Goal: Transaction & Acquisition: Purchase product/service

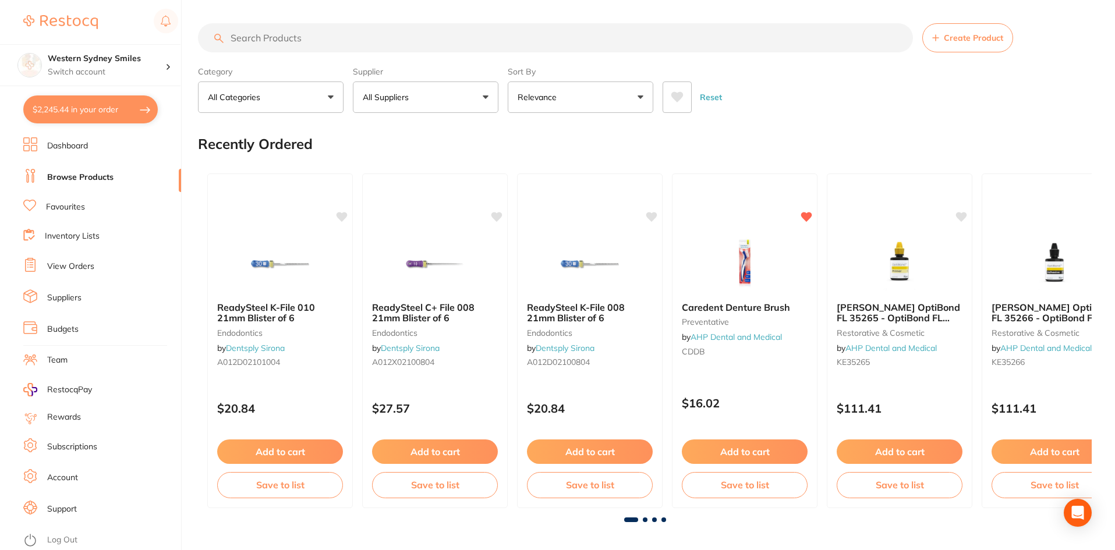
click at [86, 108] on button "$2,245.44 in your order" at bounding box center [90, 109] width 134 height 28
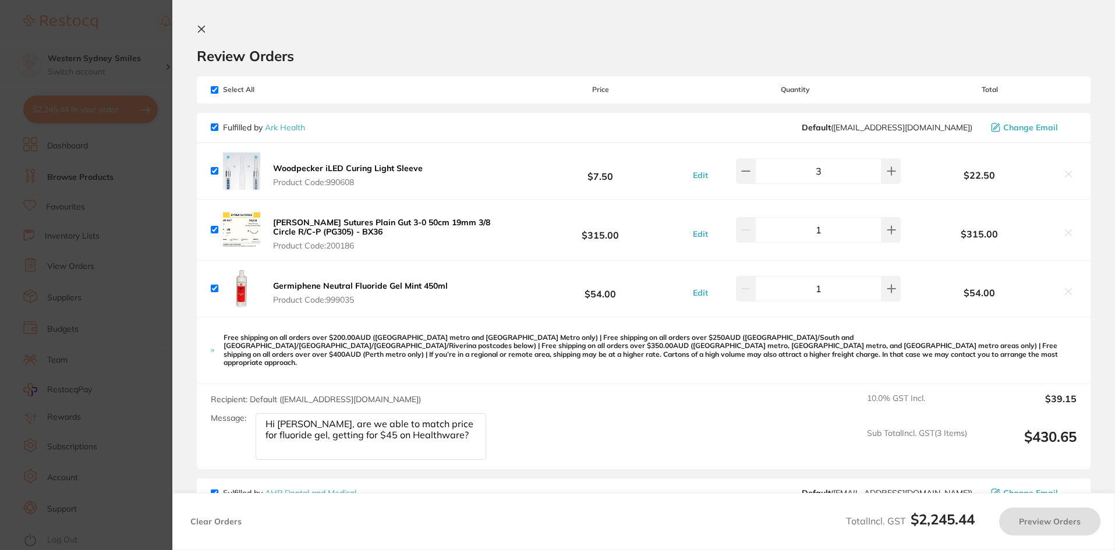
checkbox input "true"
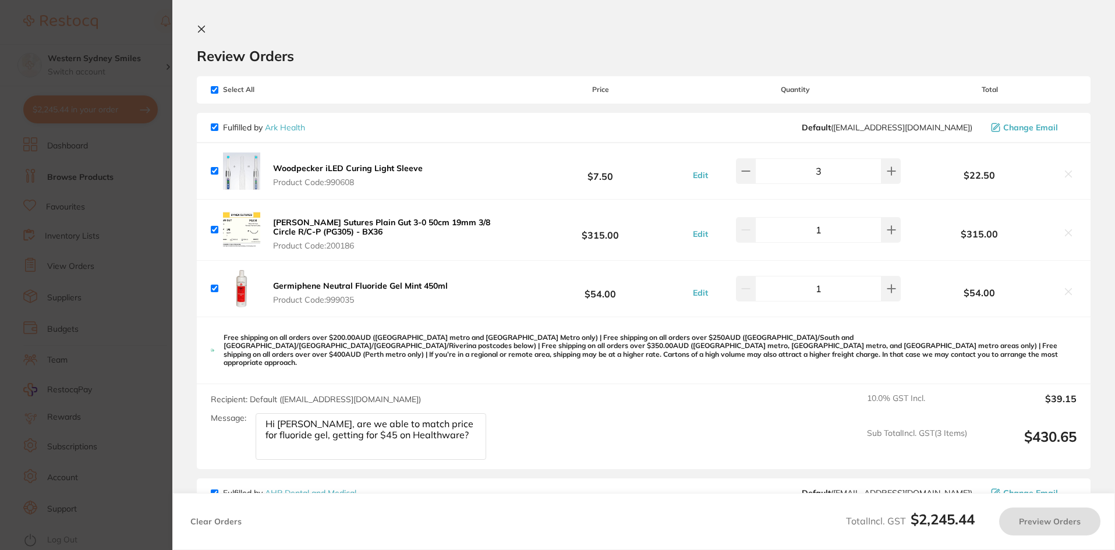
checkbox input "true"
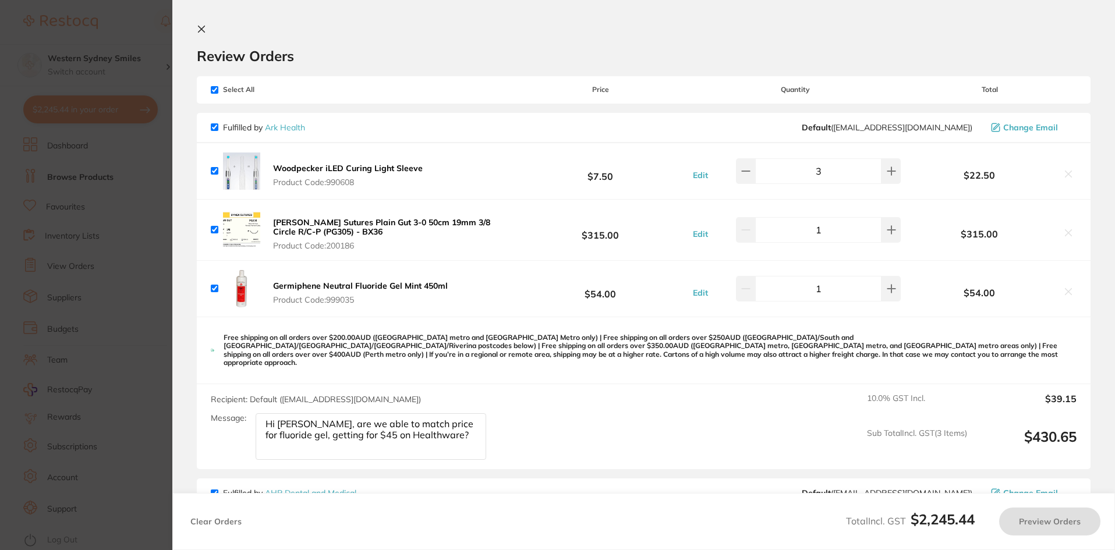
checkbox input "true"
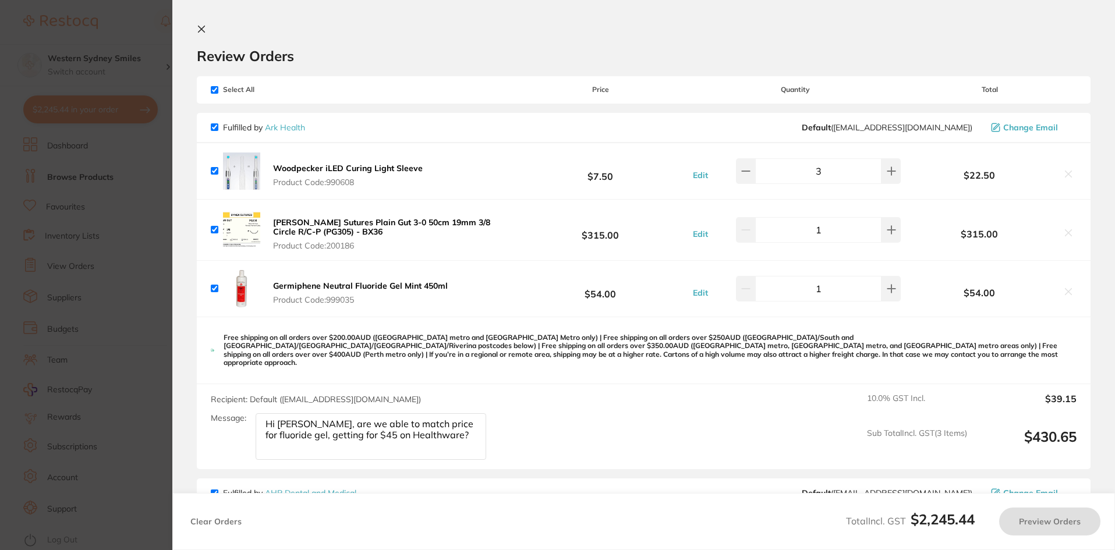
checkbox input "true"
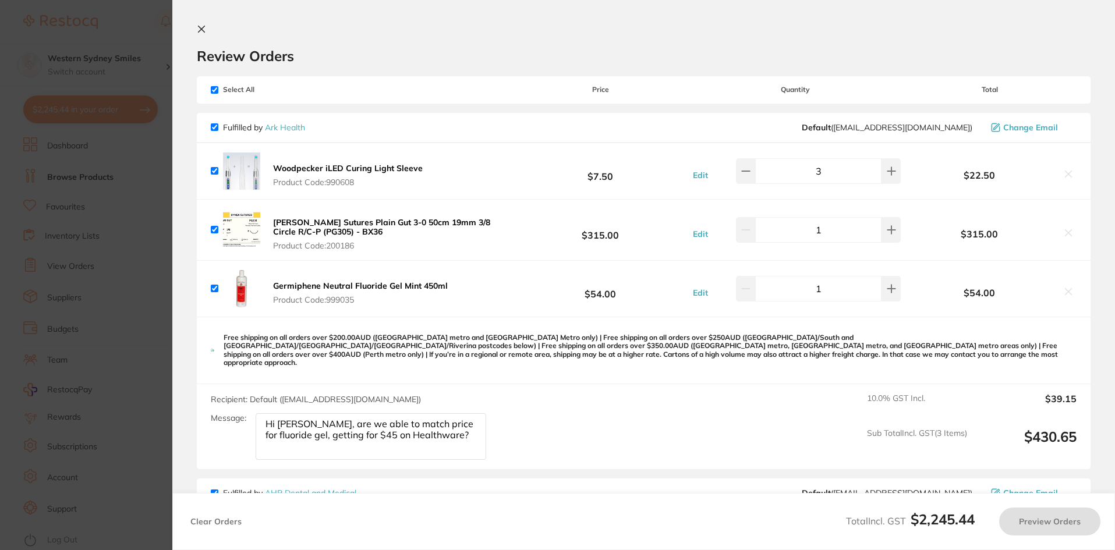
checkbox input "true"
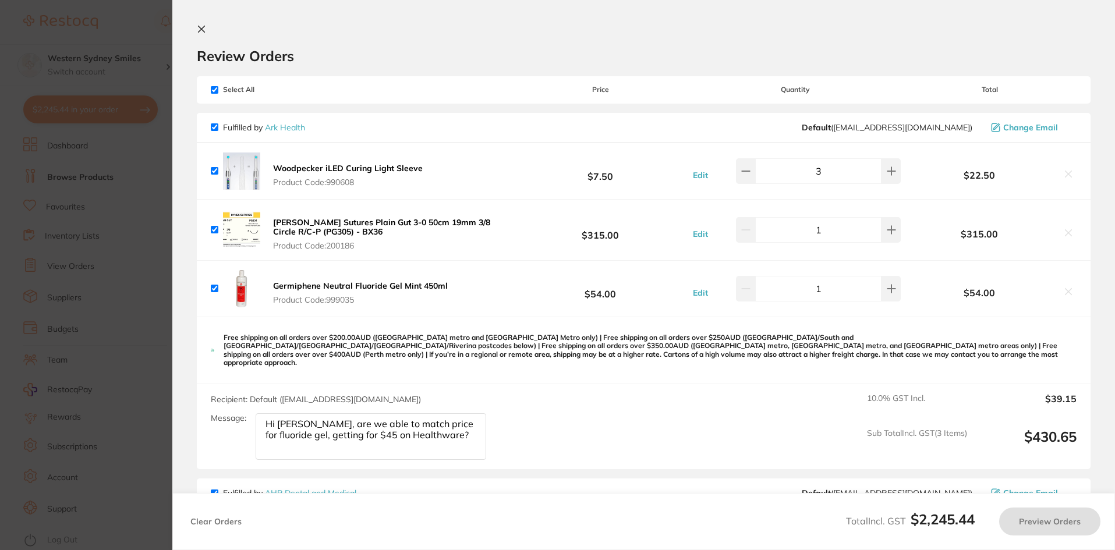
checkbox input "true"
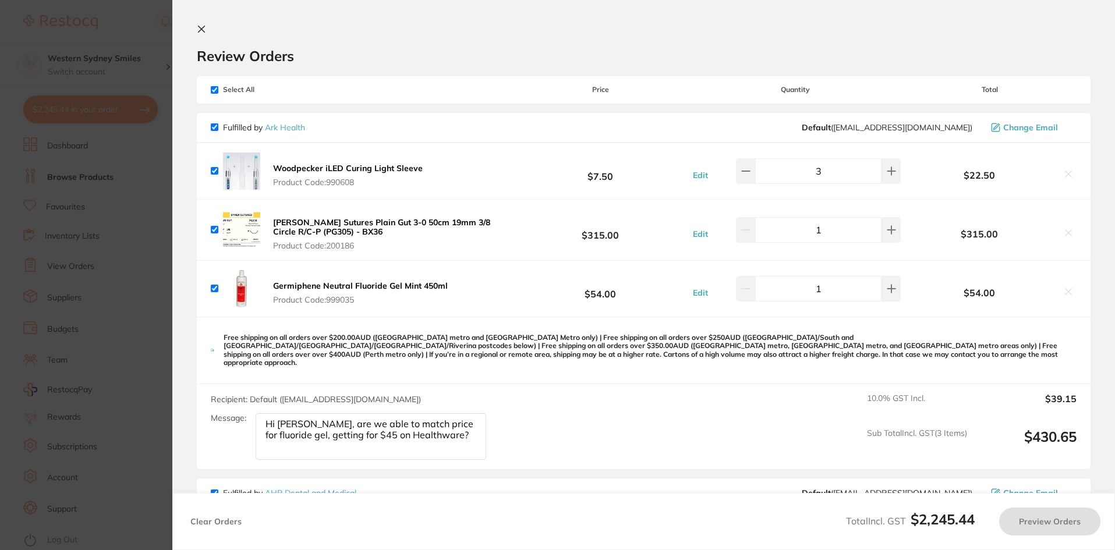
checkbox input "true"
